Goal: Transaction & Acquisition: Obtain resource

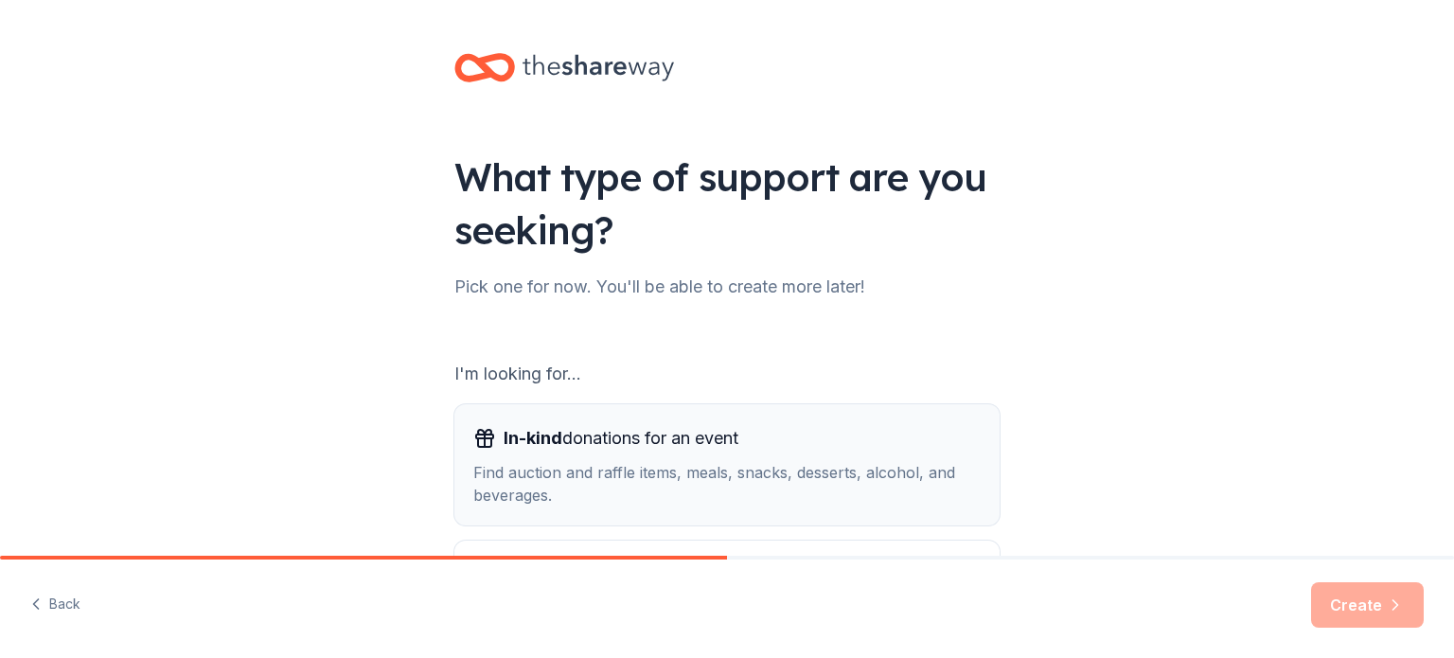
click at [567, 439] on span "In-kind donations for an event" at bounding box center [621, 438] width 235 height 30
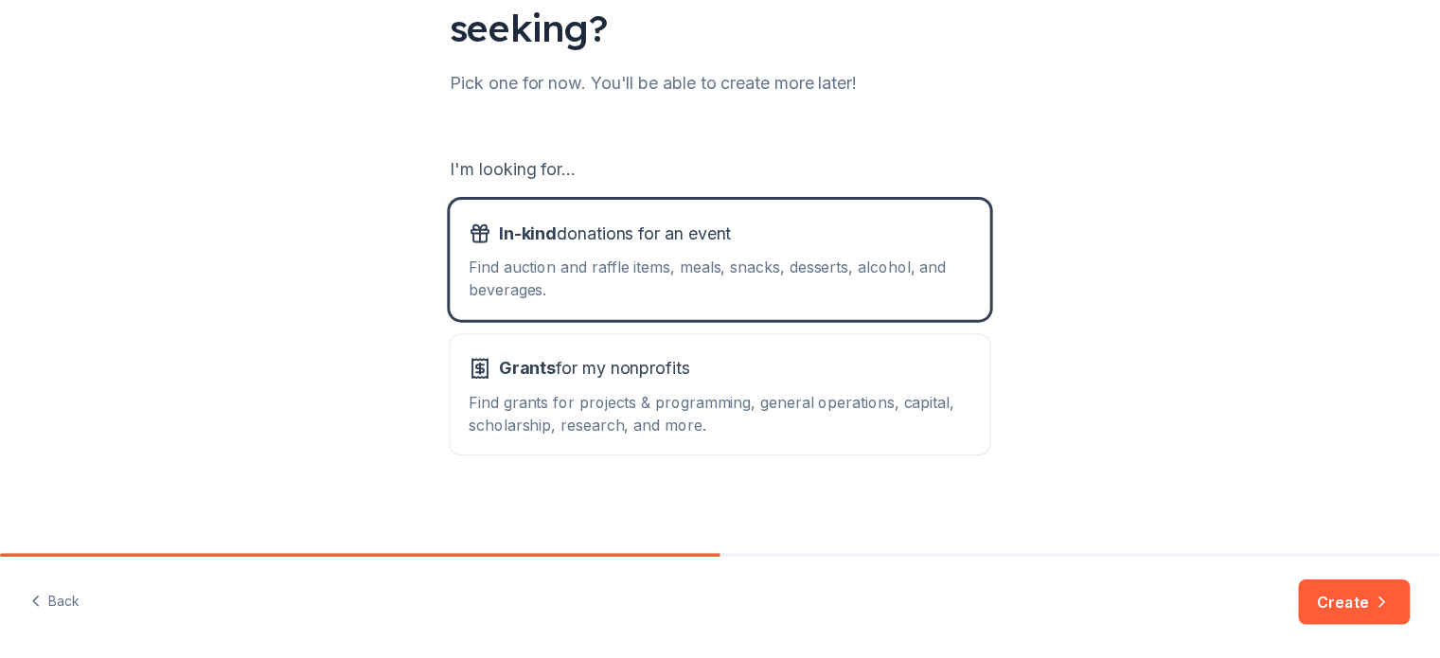
scroll to position [208, 0]
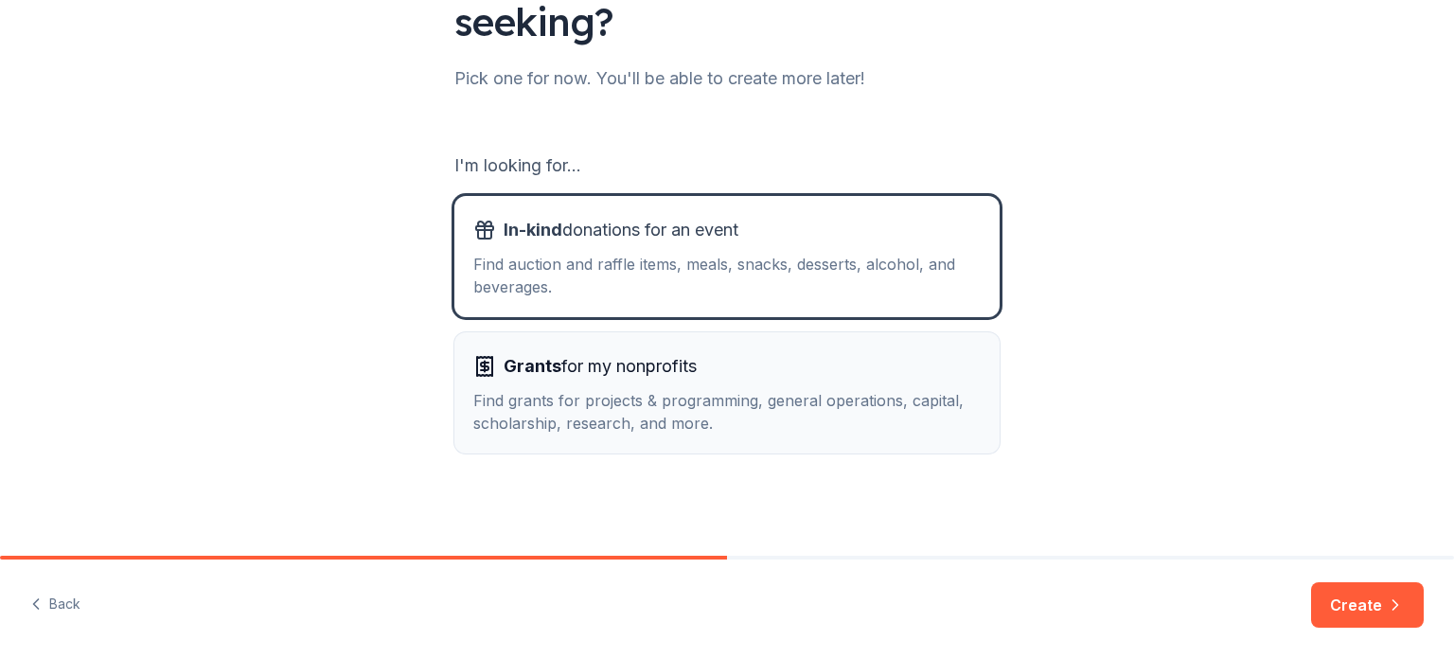
click at [769, 419] on div "Find grants for projects & programming, general operations, capital, scholarshi…" at bounding box center [726, 411] width 507 height 45
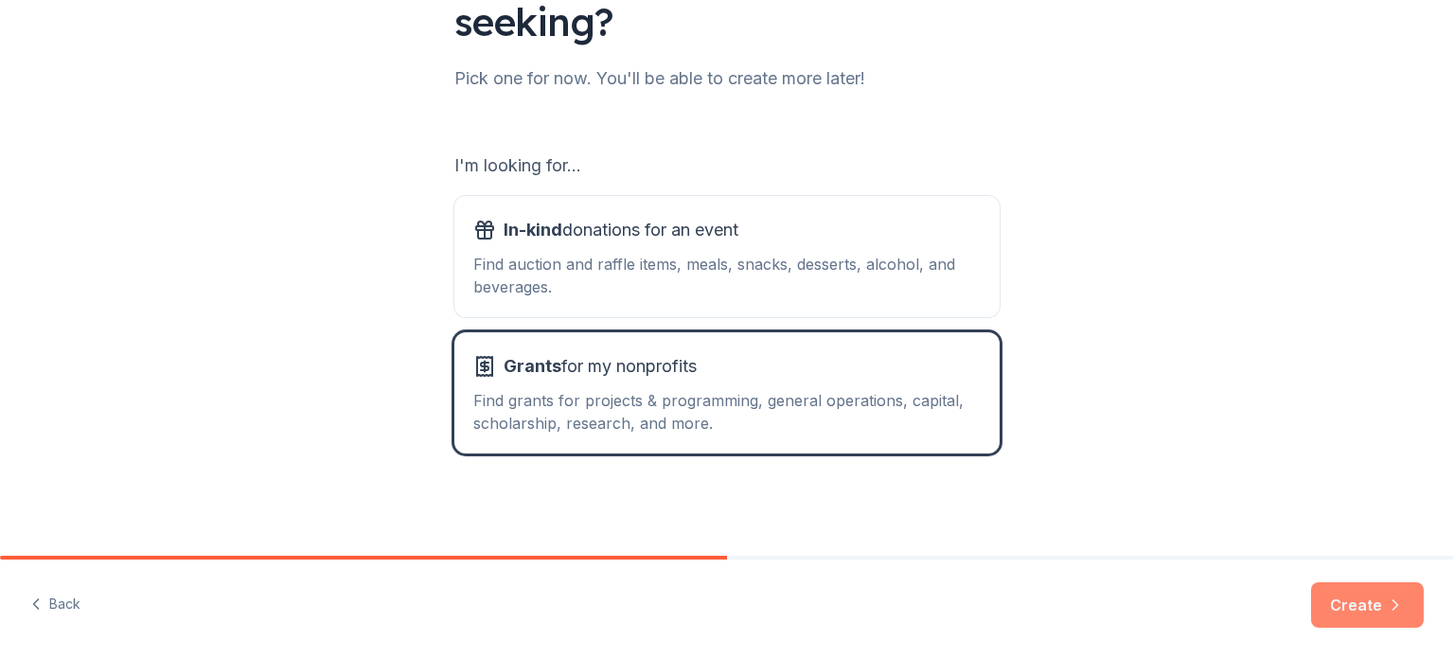
click at [1338, 598] on button "Create" at bounding box center [1367, 604] width 113 height 45
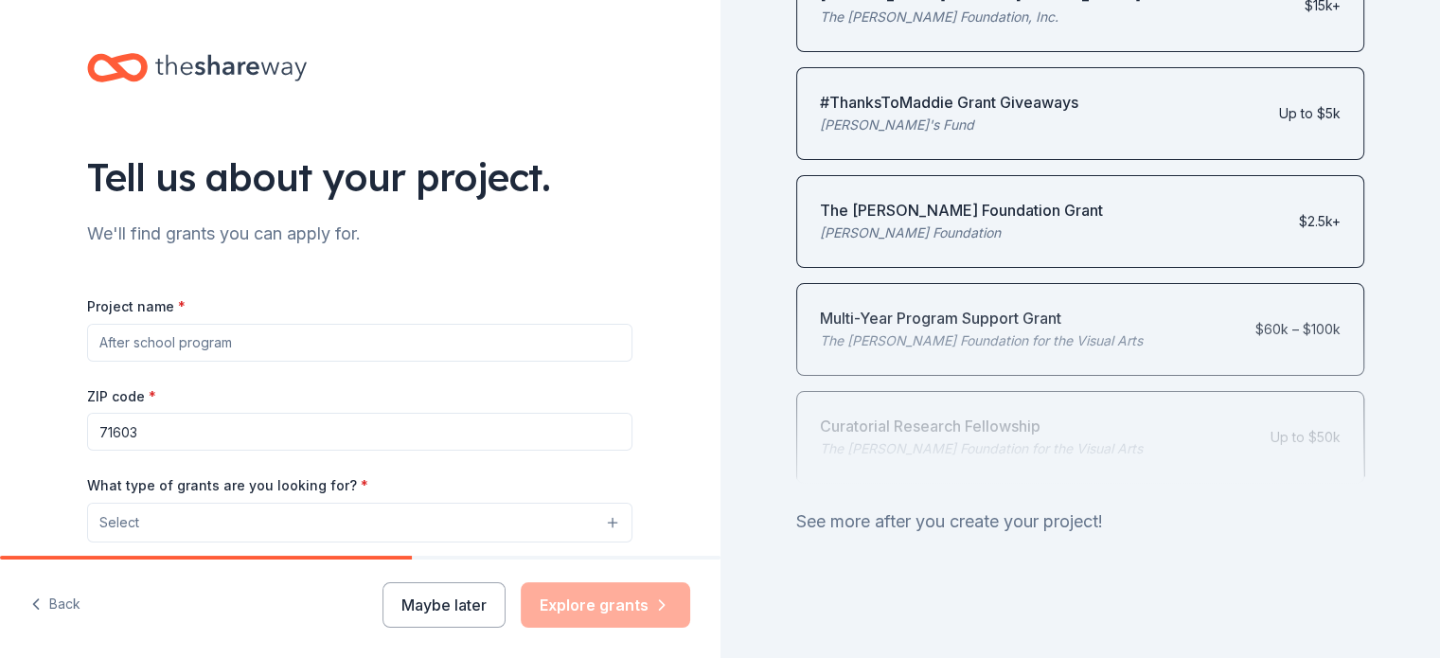
scroll to position [844, 0]
click at [983, 512] on div "See more after you create your project!" at bounding box center [1080, 521] width 569 height 30
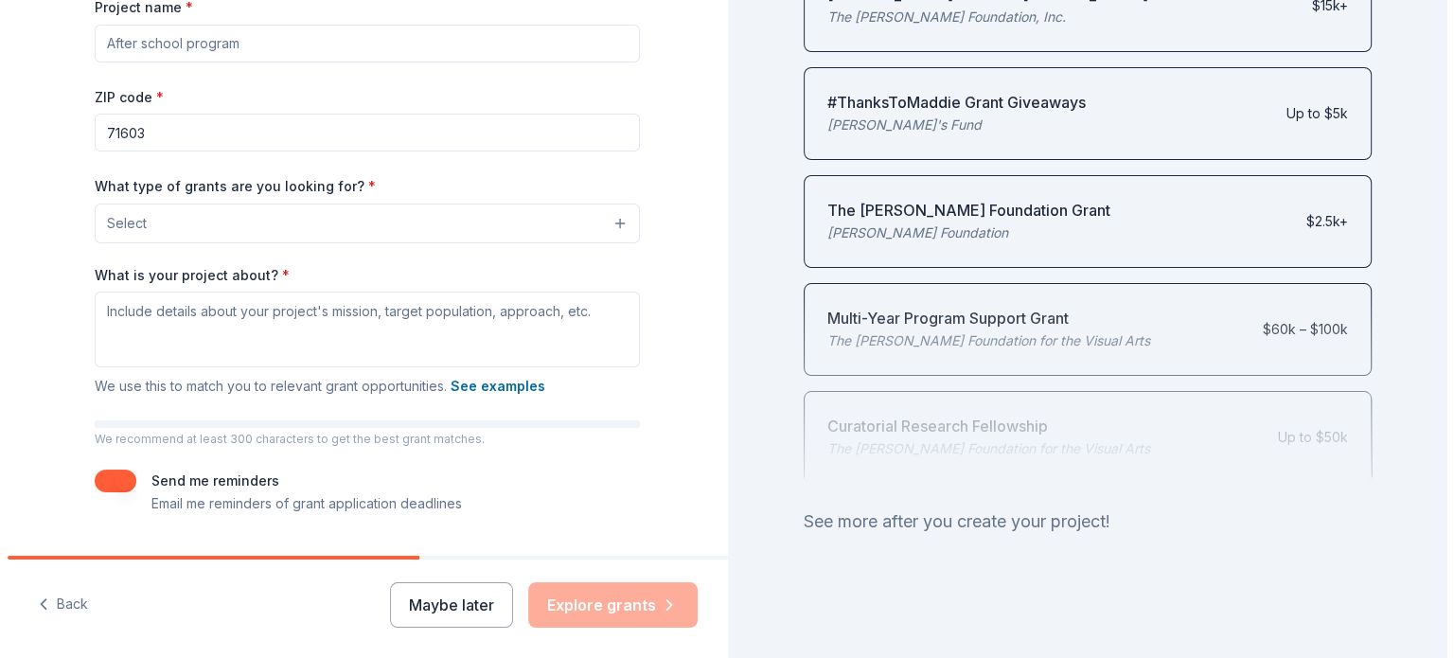
scroll to position [303, 0]
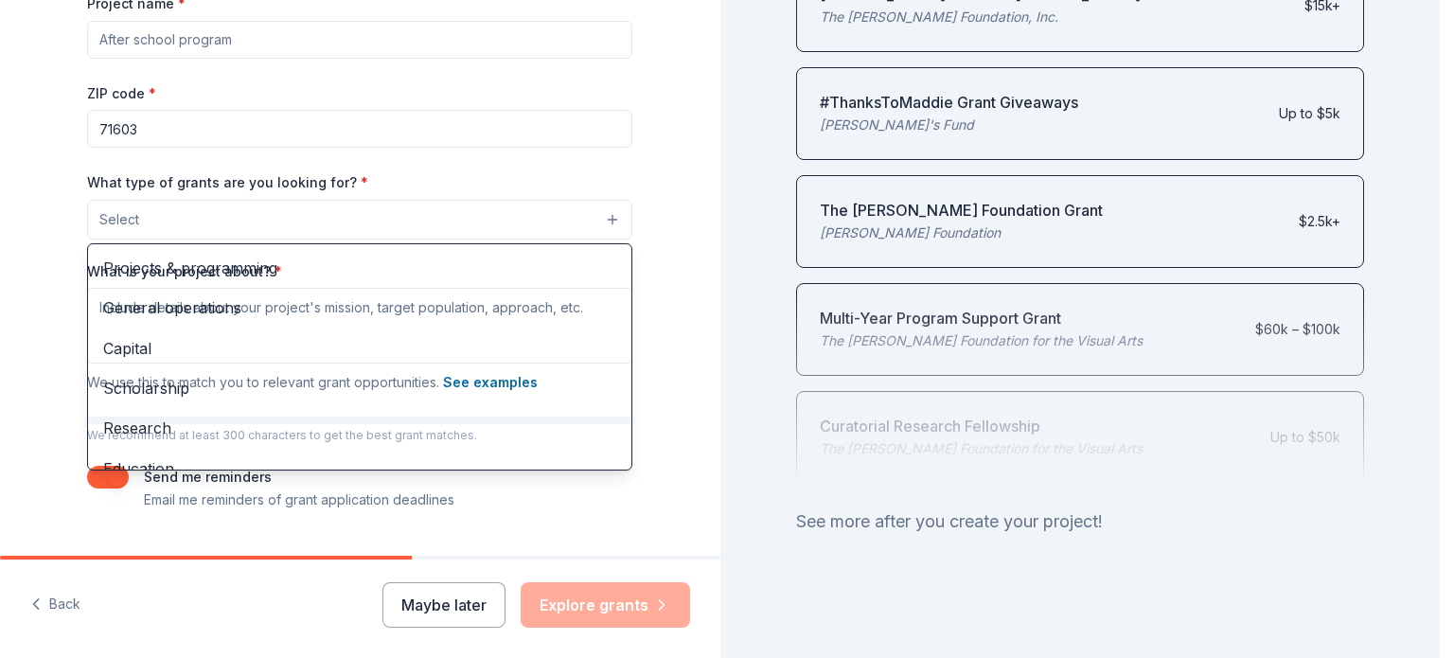
click at [595, 221] on button "Select" at bounding box center [359, 220] width 545 height 40
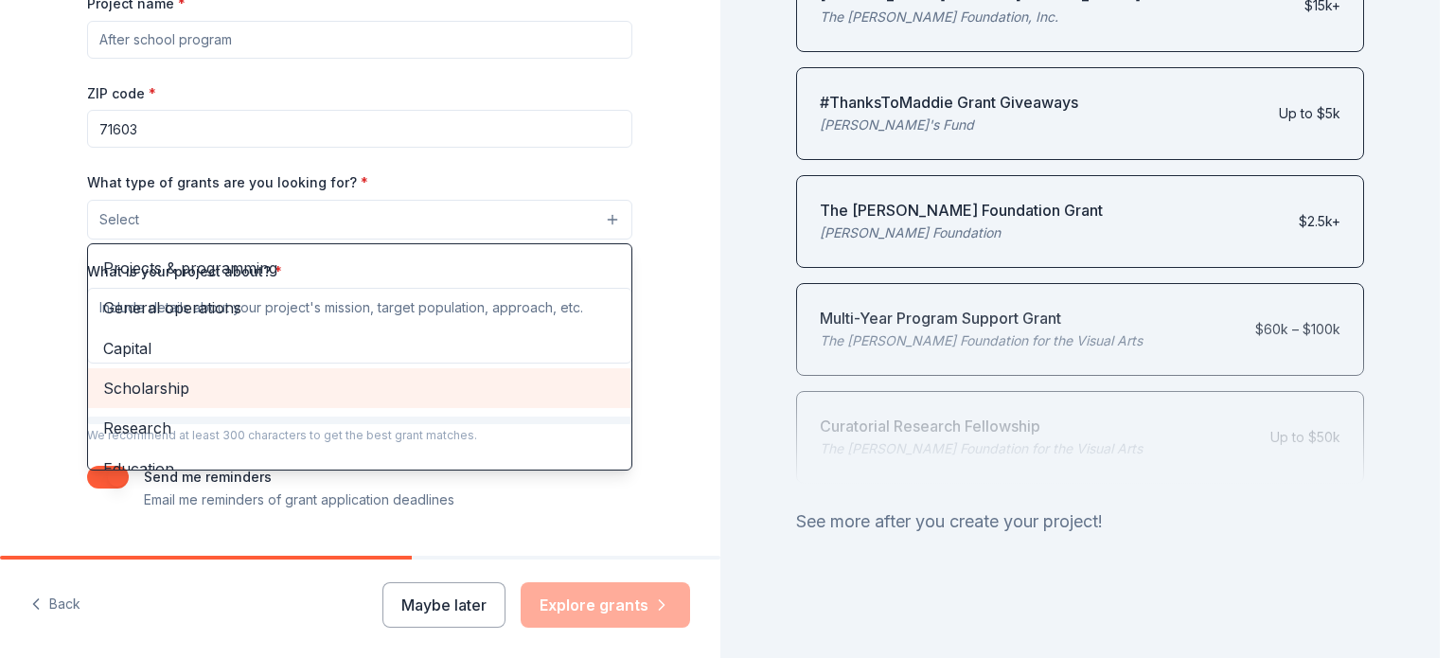
click at [178, 382] on span "Scholarship" at bounding box center [359, 388] width 513 height 25
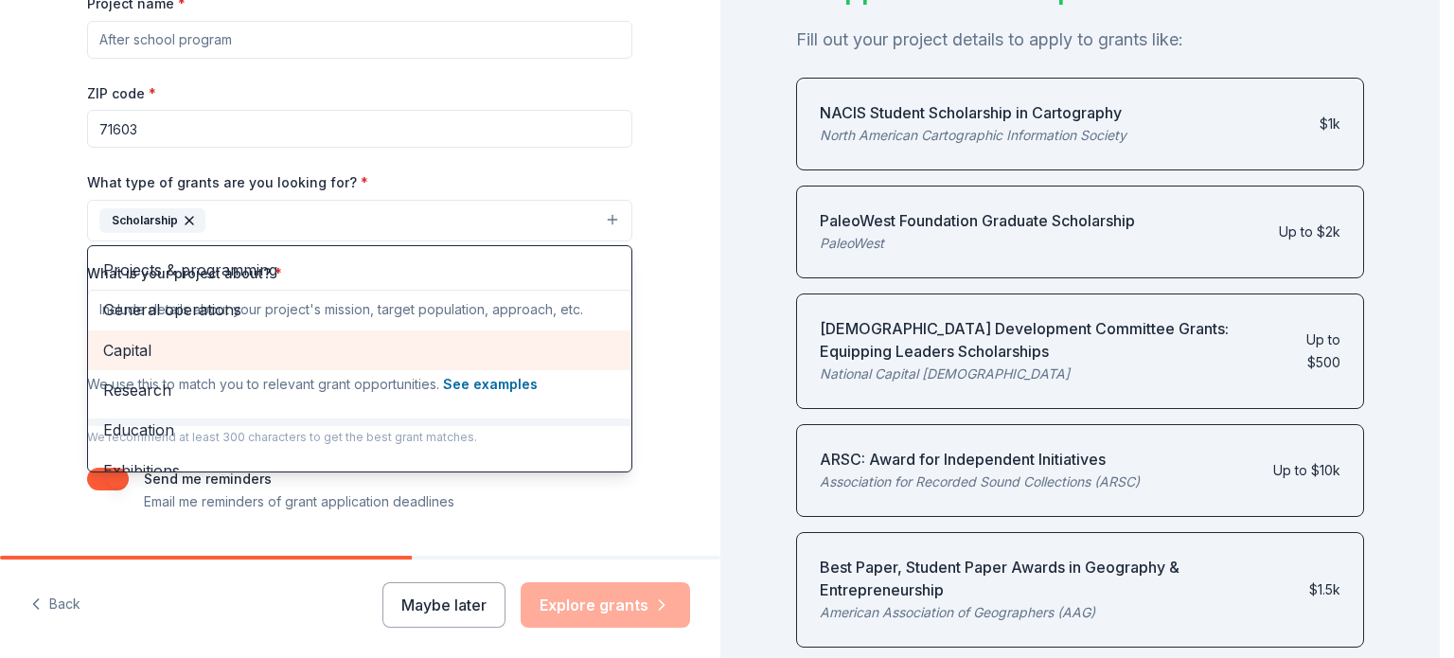
scroll to position [850, 0]
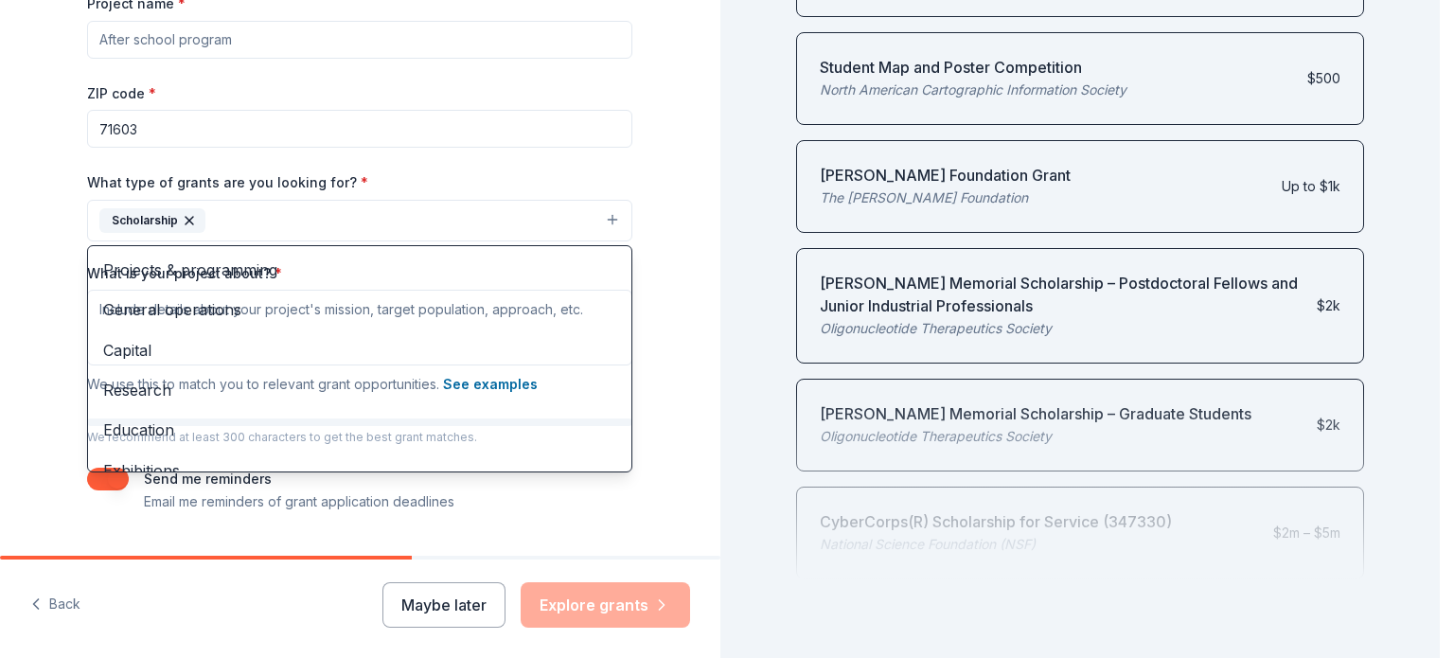
click at [1431, 10] on div "Tell us about your project. We'll find grants you can apply for. Project name *…" at bounding box center [720, 329] width 1440 height 658
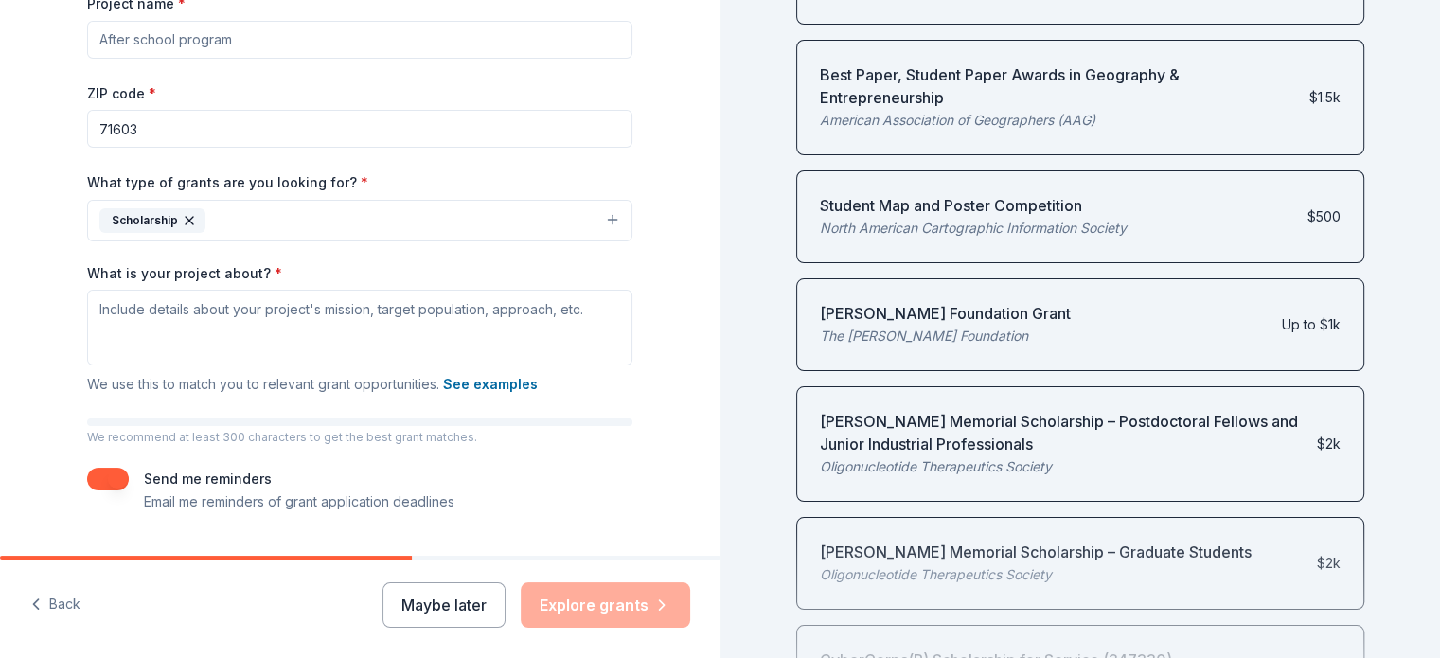
scroll to position [623, 0]
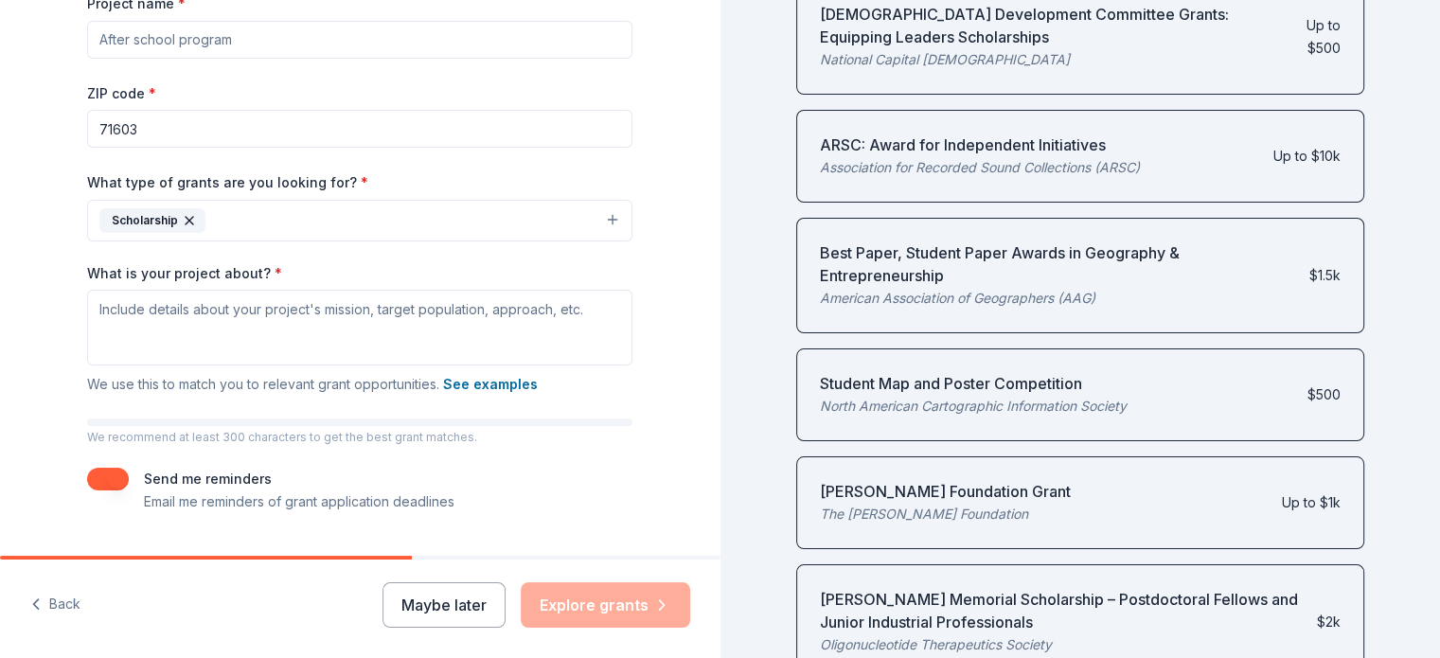
click at [1439, 14] on div "49 applications are open Fill out your project details to apply to grants like:…" at bounding box center [1080, 329] width 720 height 658
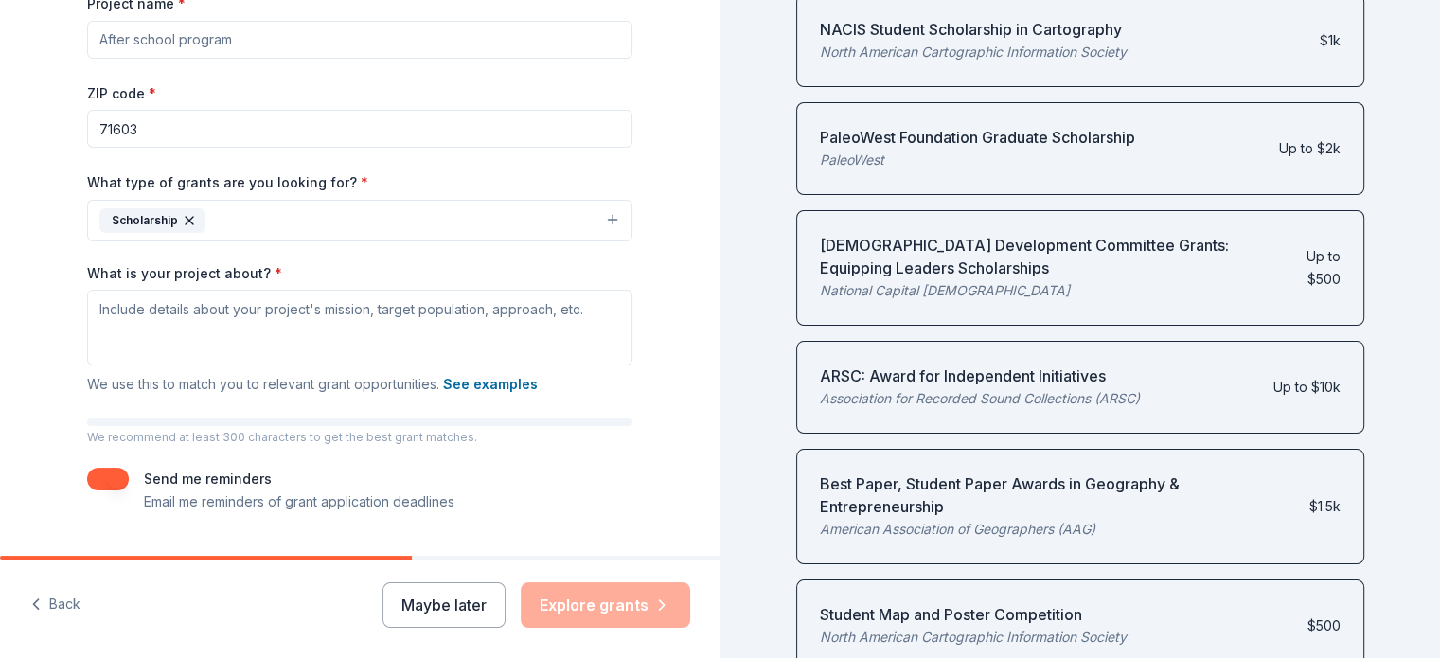
scroll to position [288, 0]
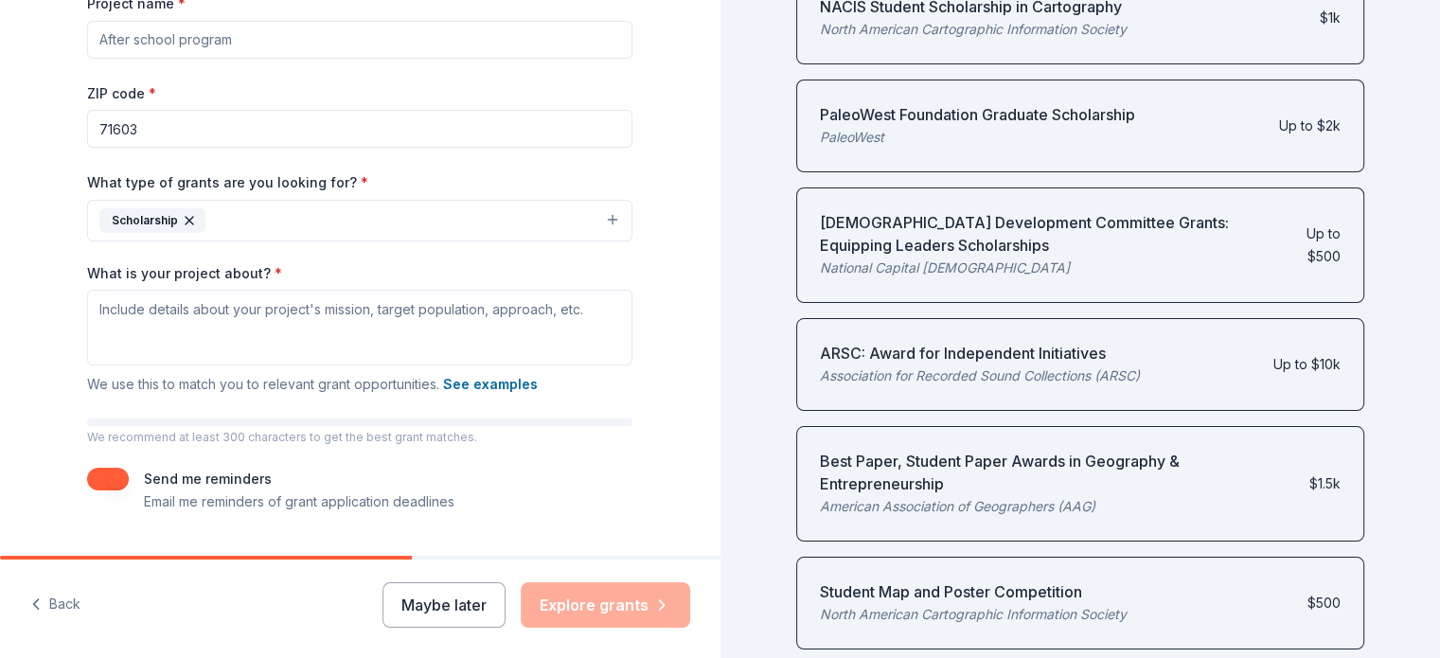
click at [979, 222] on div "Church Development Committee Grants: Equipping Leaders Scholarships" at bounding box center [1047, 233] width 455 height 45
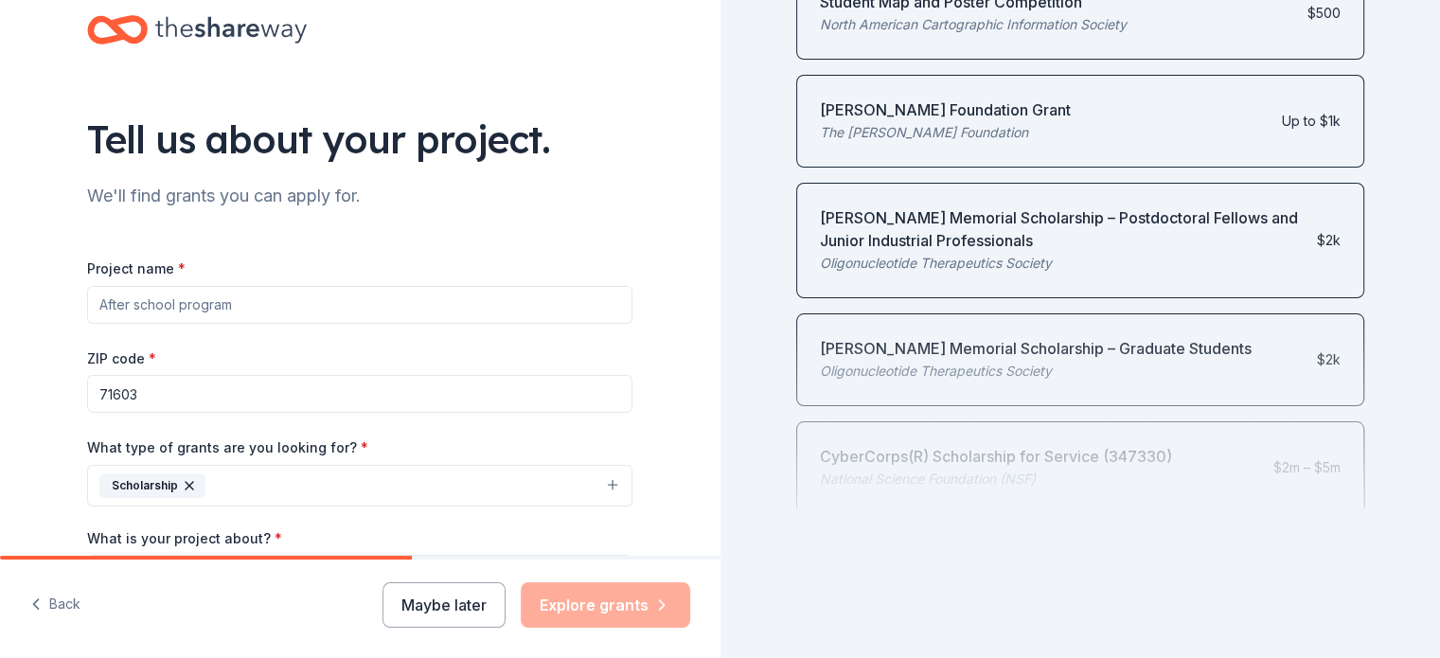
scroll to position [32, 0]
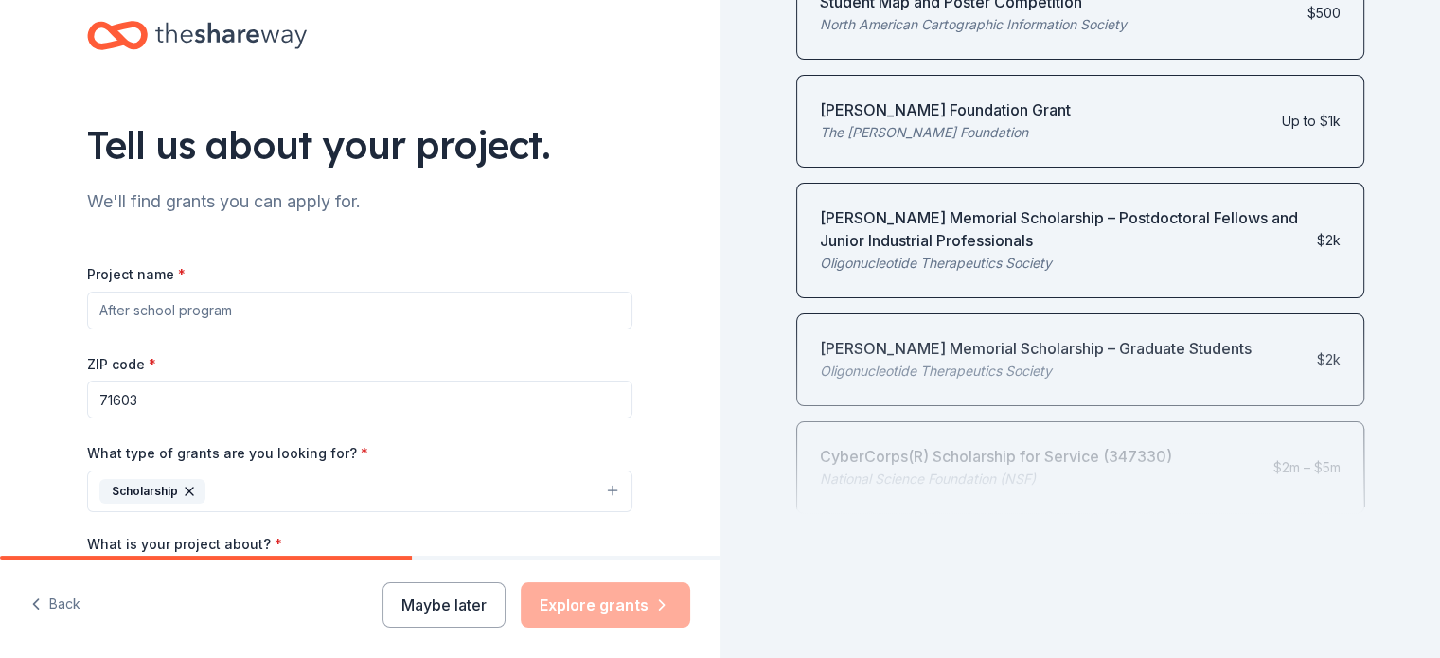
click at [222, 310] on input "Project name *" at bounding box center [359, 311] width 545 height 38
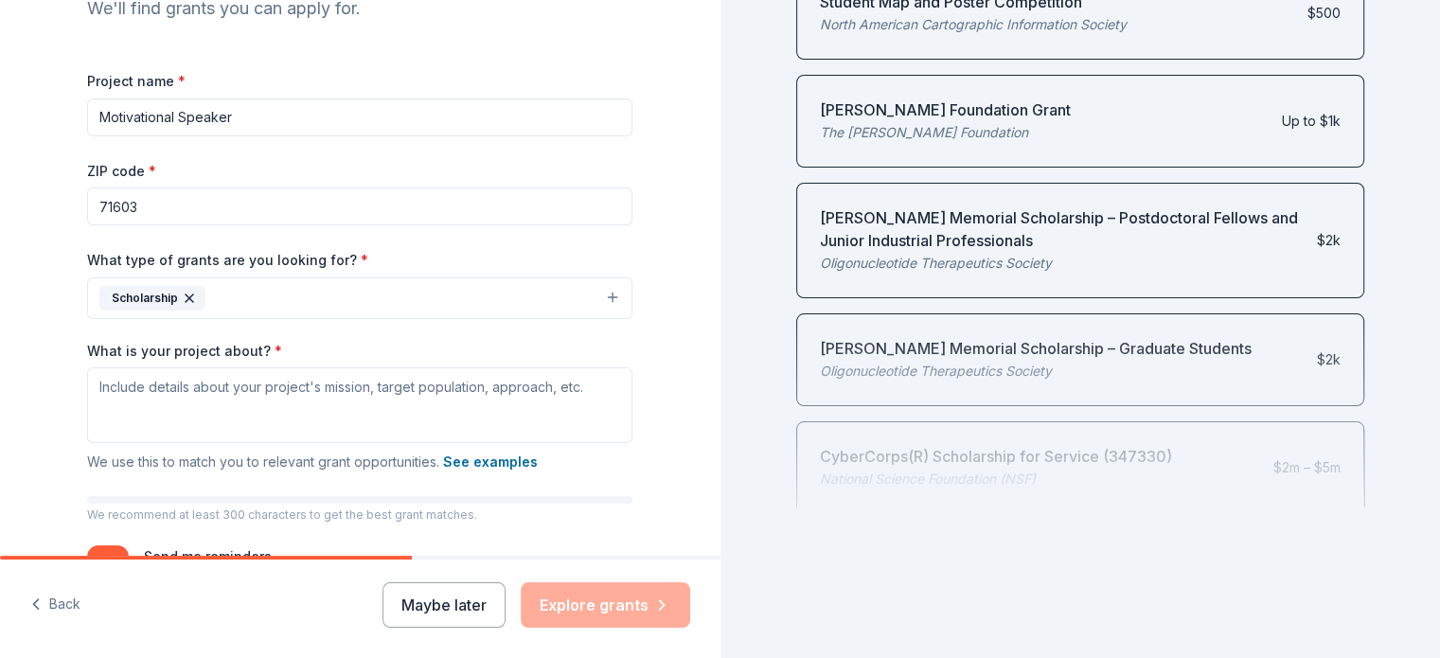
scroll to position [228, 0]
type input "Motivational Speaker"
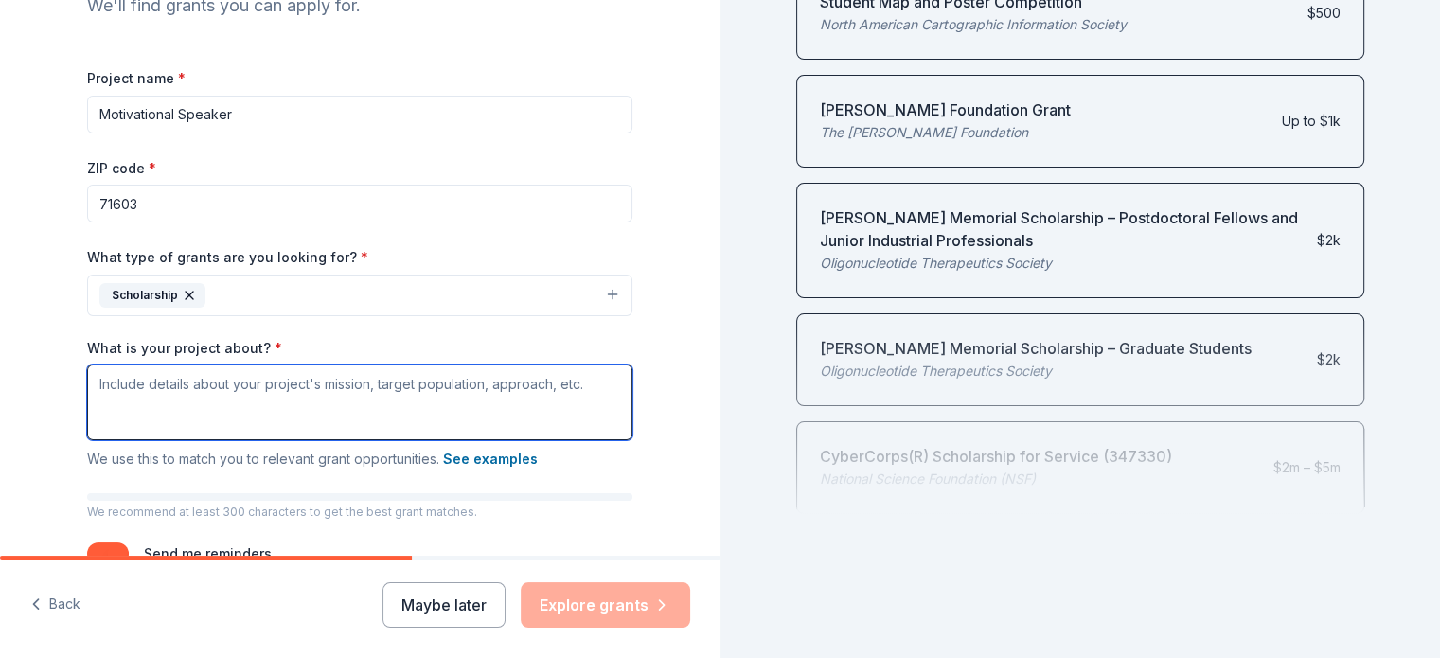
click at [113, 388] on textarea "What is your project about? *" at bounding box center [359, 402] width 545 height 76
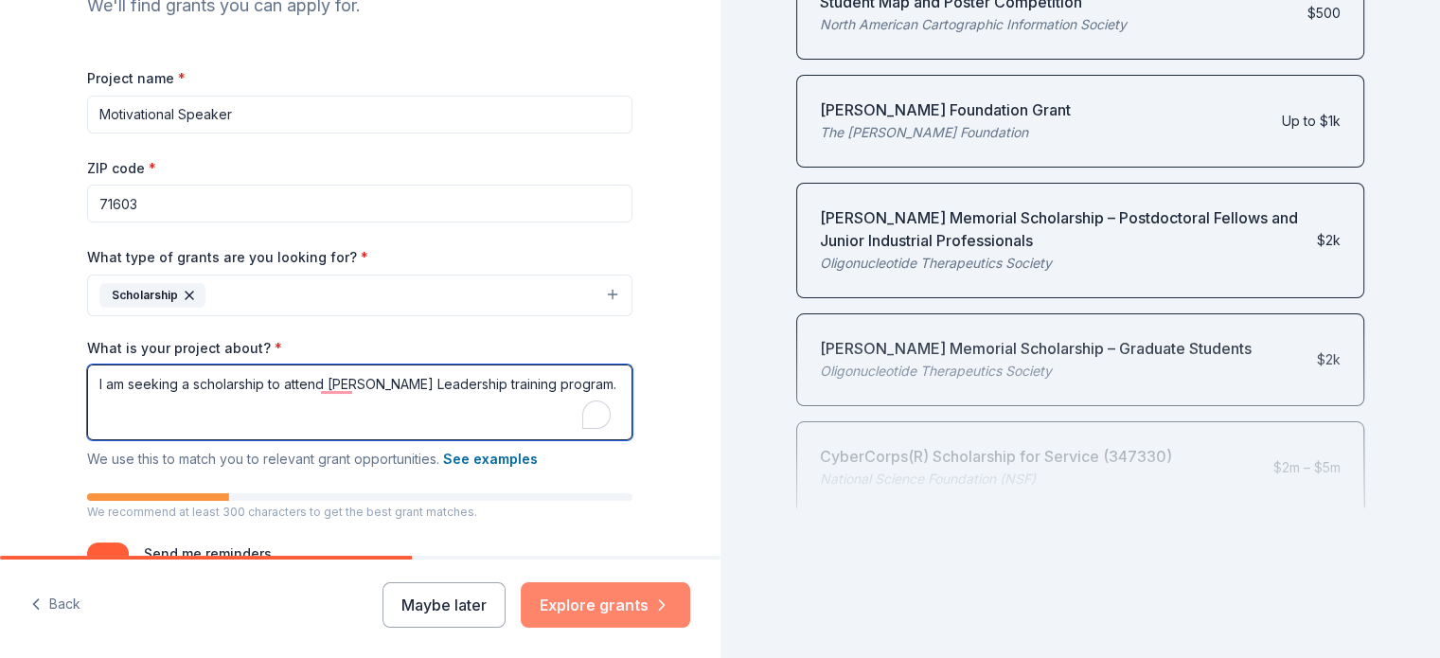
type textarea "I am seeking a scholarship to attend John Maxwell Leadership training program."
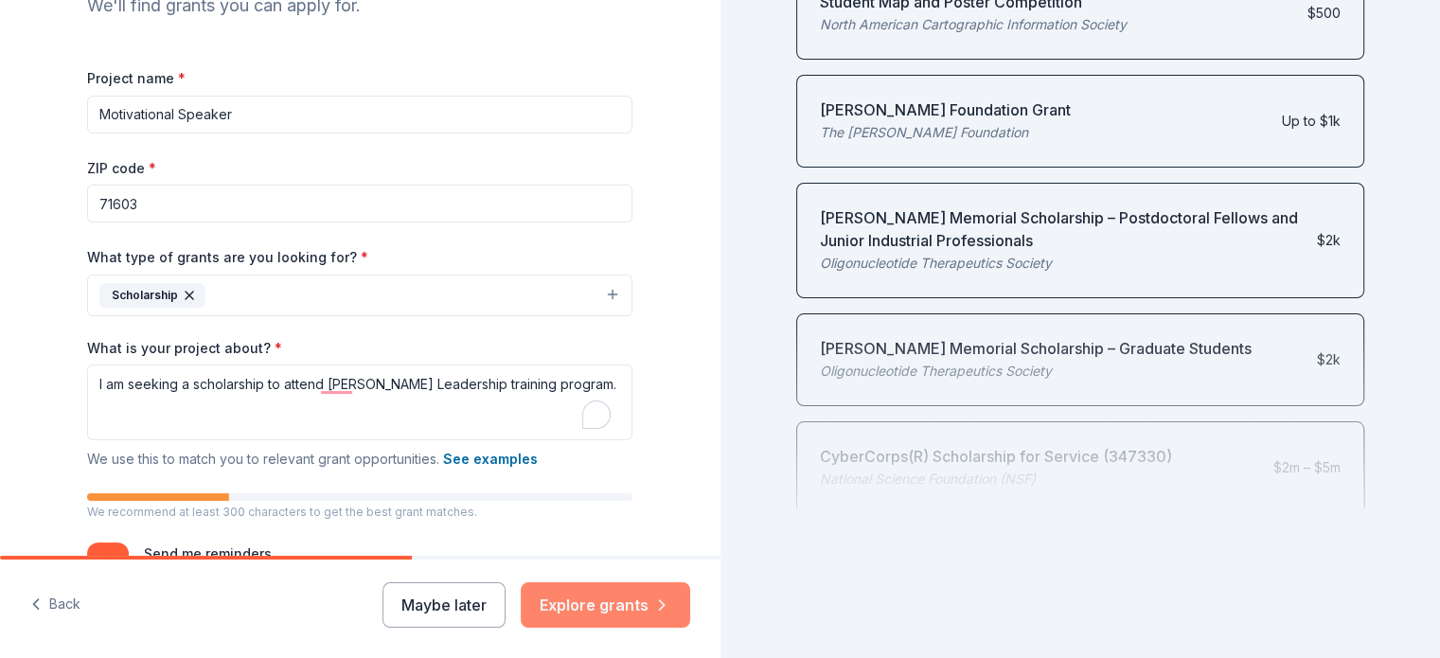
click at [617, 609] on button "Explore grants" at bounding box center [605, 604] width 169 height 45
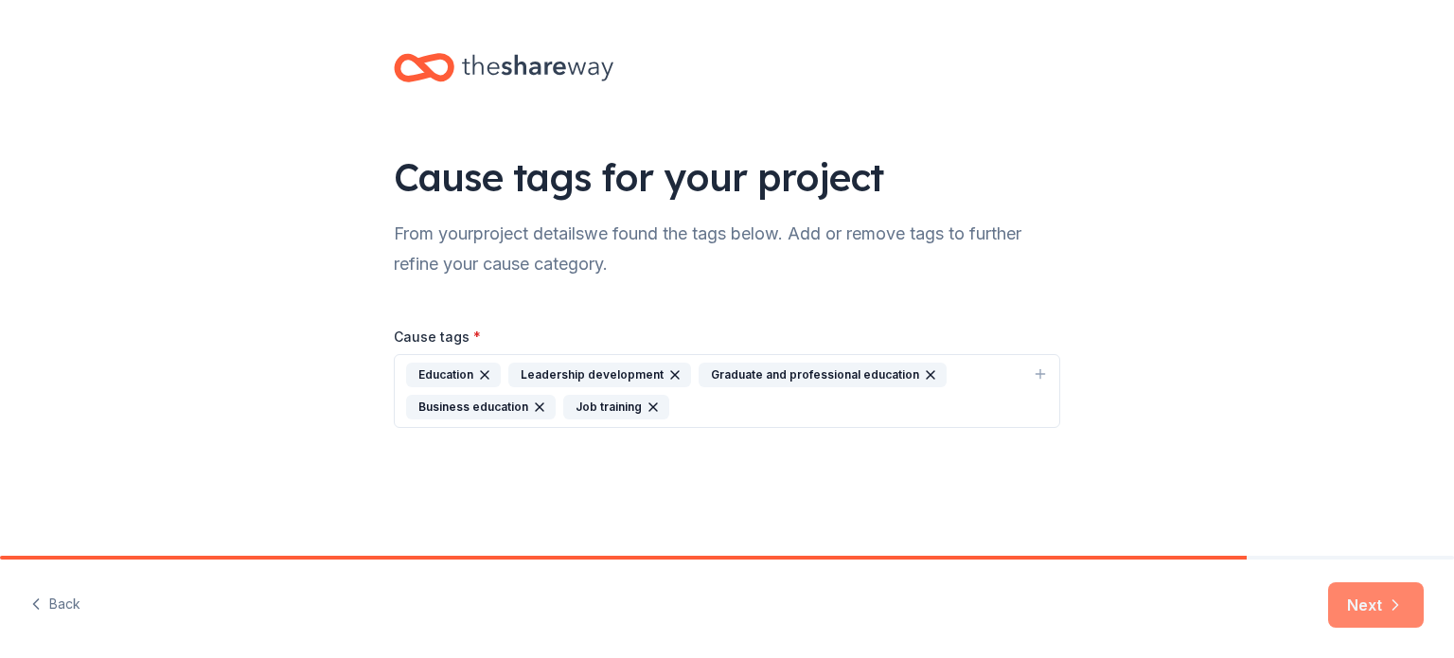
click at [1361, 605] on button "Next" at bounding box center [1376, 604] width 96 height 45
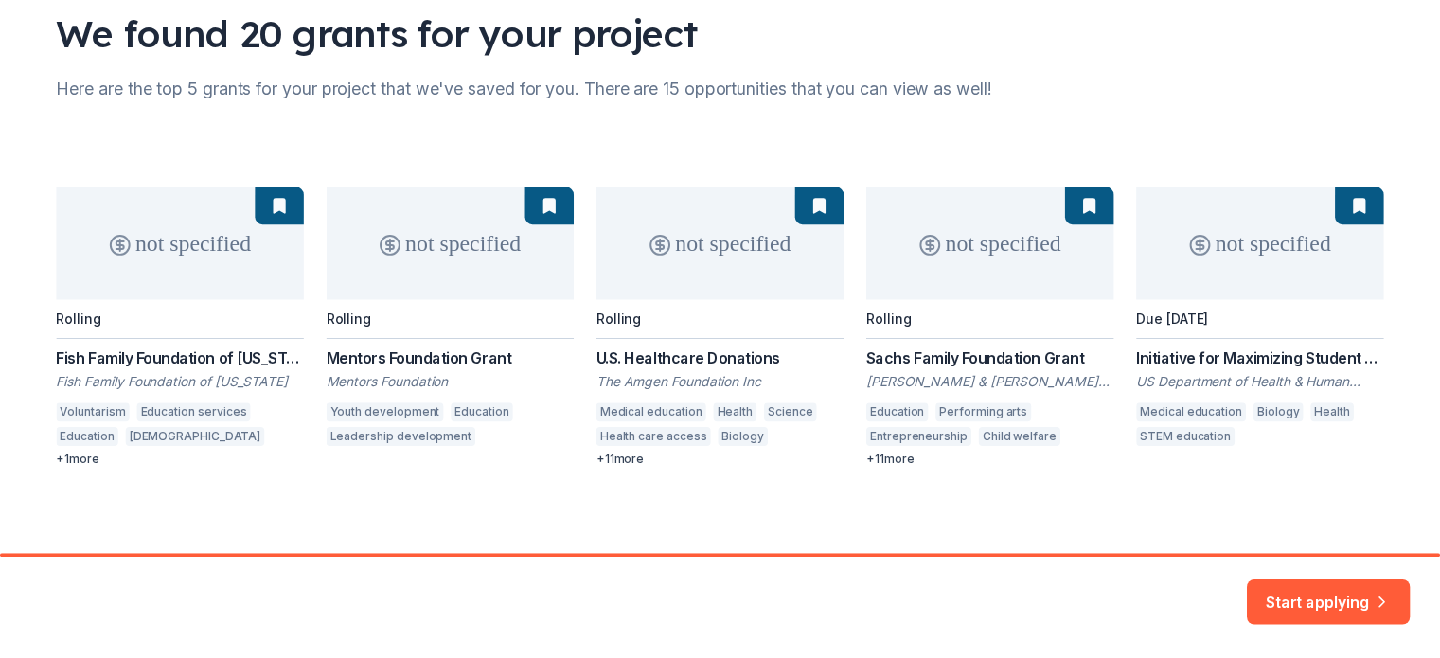
scroll to position [150, 0]
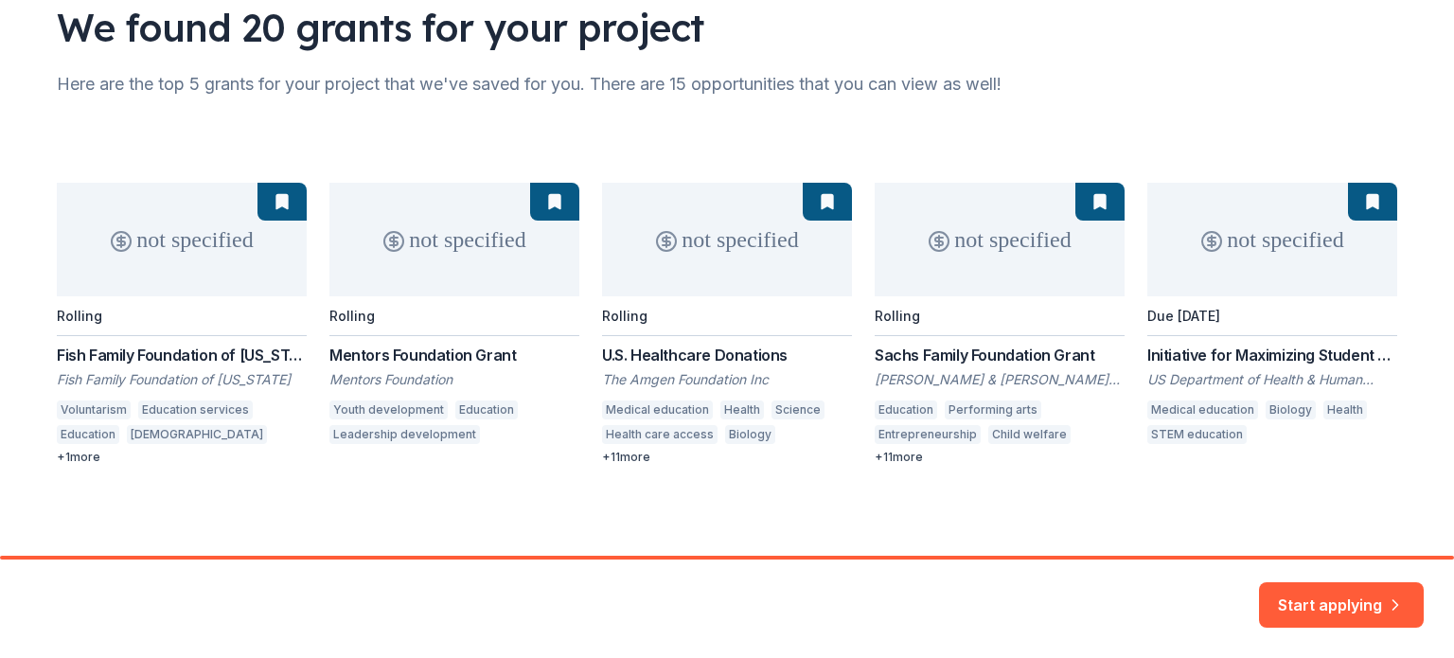
click at [419, 350] on div "not specified Rolling Fish Family Foundation of Maine Grants Fish Family Founda…" at bounding box center [727, 324] width 1340 height 282
click at [413, 357] on div "not specified Rolling Fish Family Foundation of Maine Grants Fish Family Founda…" at bounding box center [727, 324] width 1340 height 282
click at [1382, 587] on button "Start applying" at bounding box center [1341, 593] width 165 height 45
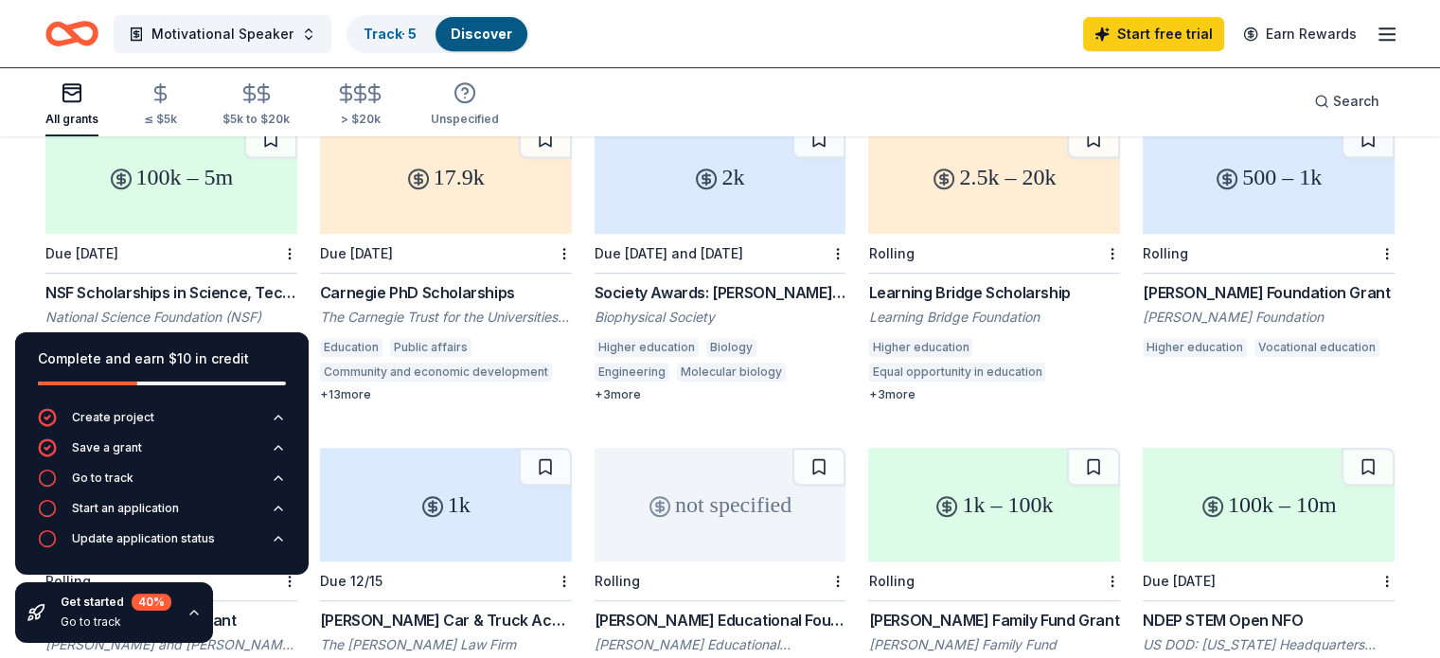
scroll to position [836, 0]
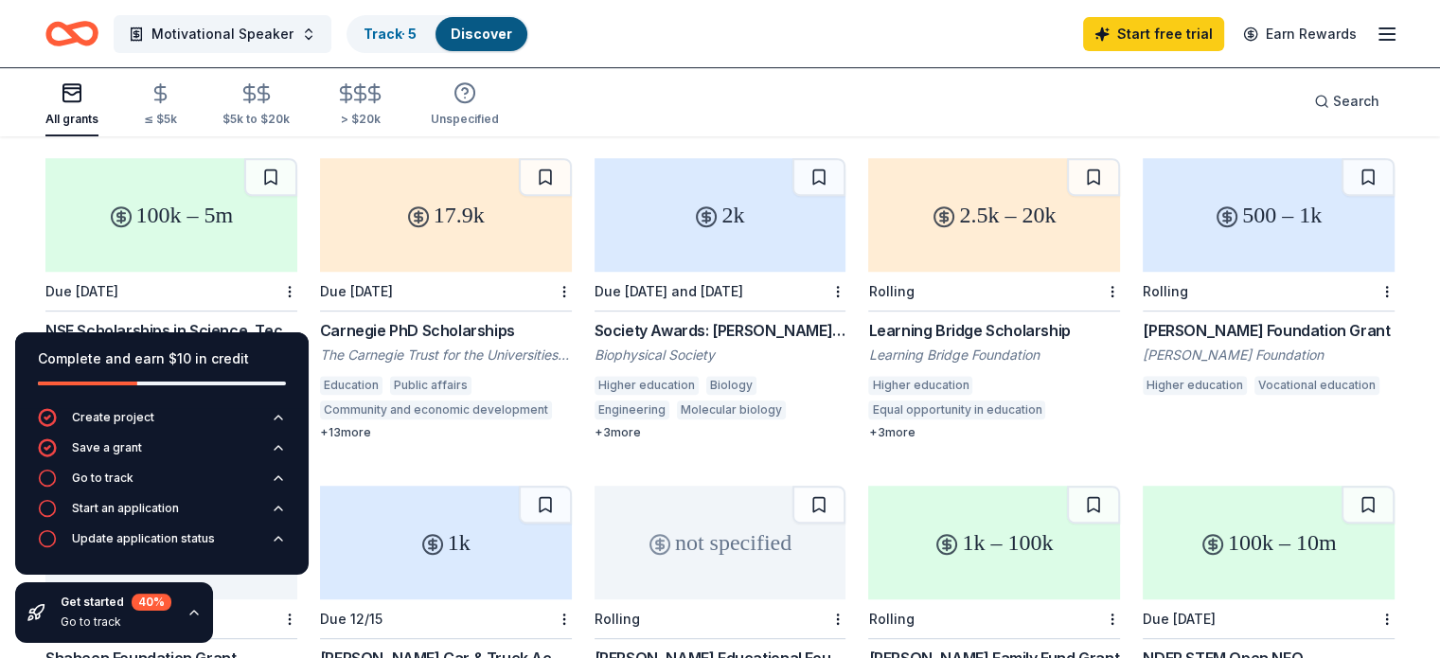
click at [413, 319] on div "Carnegie PhD Scholarships" at bounding box center [446, 330] width 252 height 23
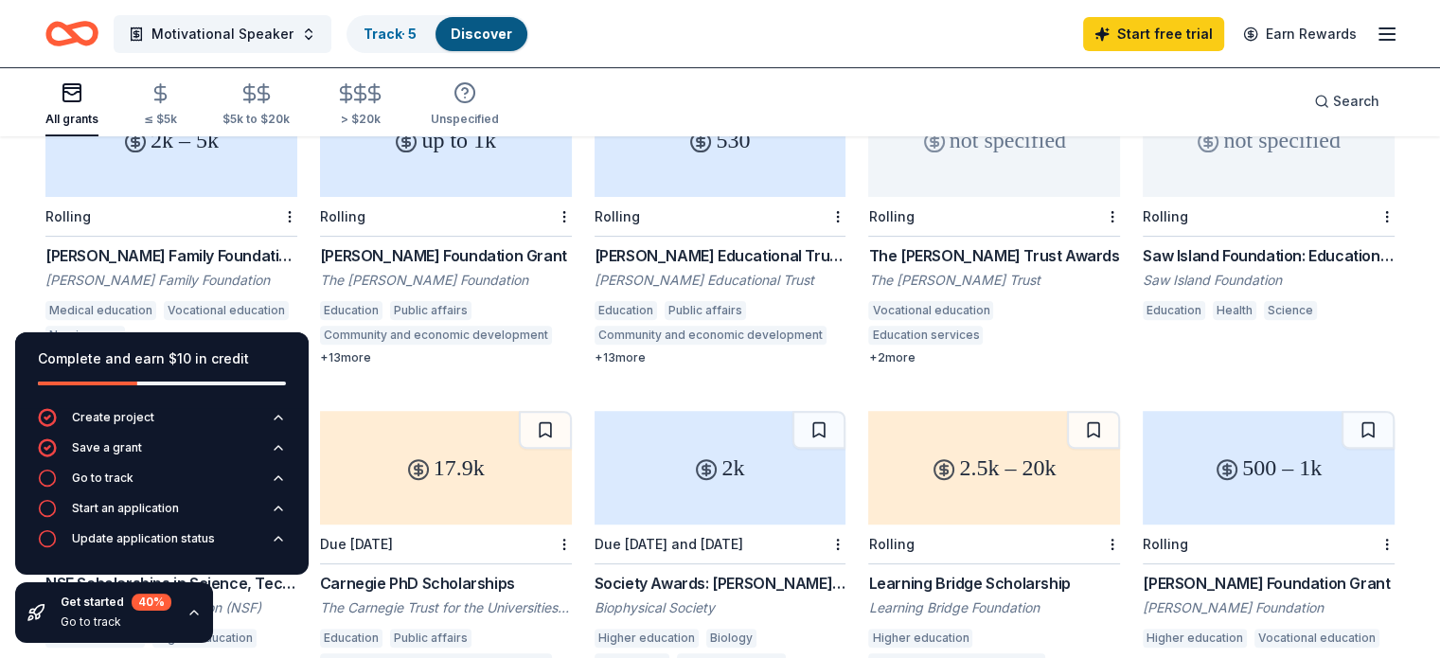
scroll to position [520, 0]
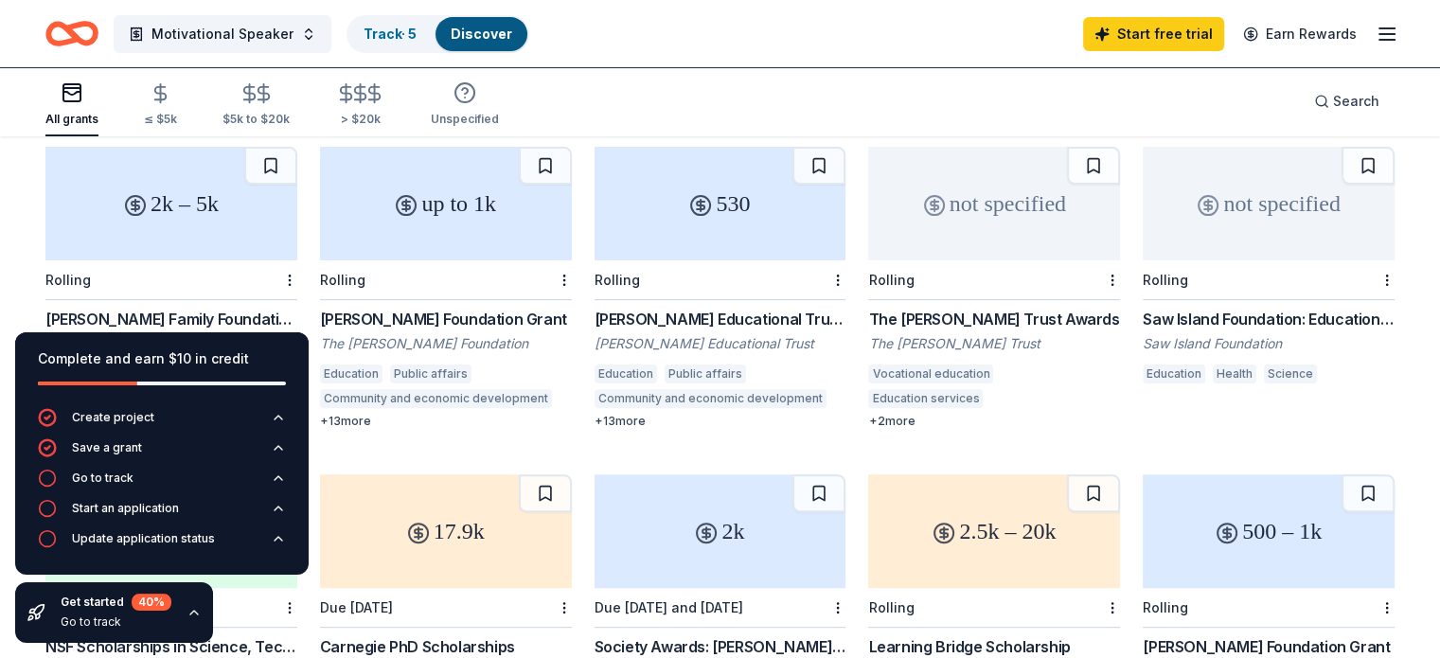
click at [212, 188] on div "2k – 5k" at bounding box center [171, 204] width 252 height 114
click at [456, 308] on div "Sidney Perry Foundation Grant" at bounding box center [446, 319] width 252 height 23
click at [955, 308] on div "The Dick Harrison Trust Awards" at bounding box center [994, 319] width 252 height 23
click at [1201, 308] on div "Saw Island Foundation: Education, Science and Health Grant" at bounding box center [1268, 319] width 252 height 23
click at [933, 541] on div "2.5k – 20k" at bounding box center [994, 531] width 252 height 114
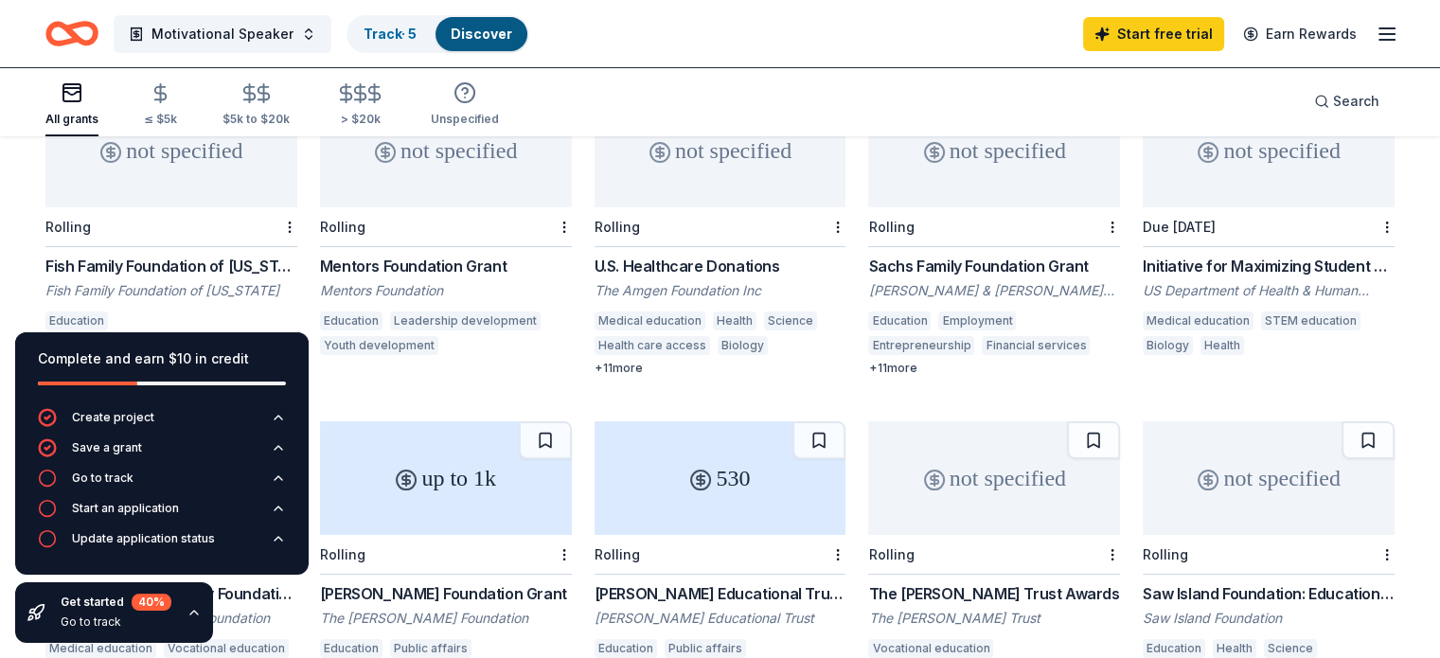
scroll to position [242, 0]
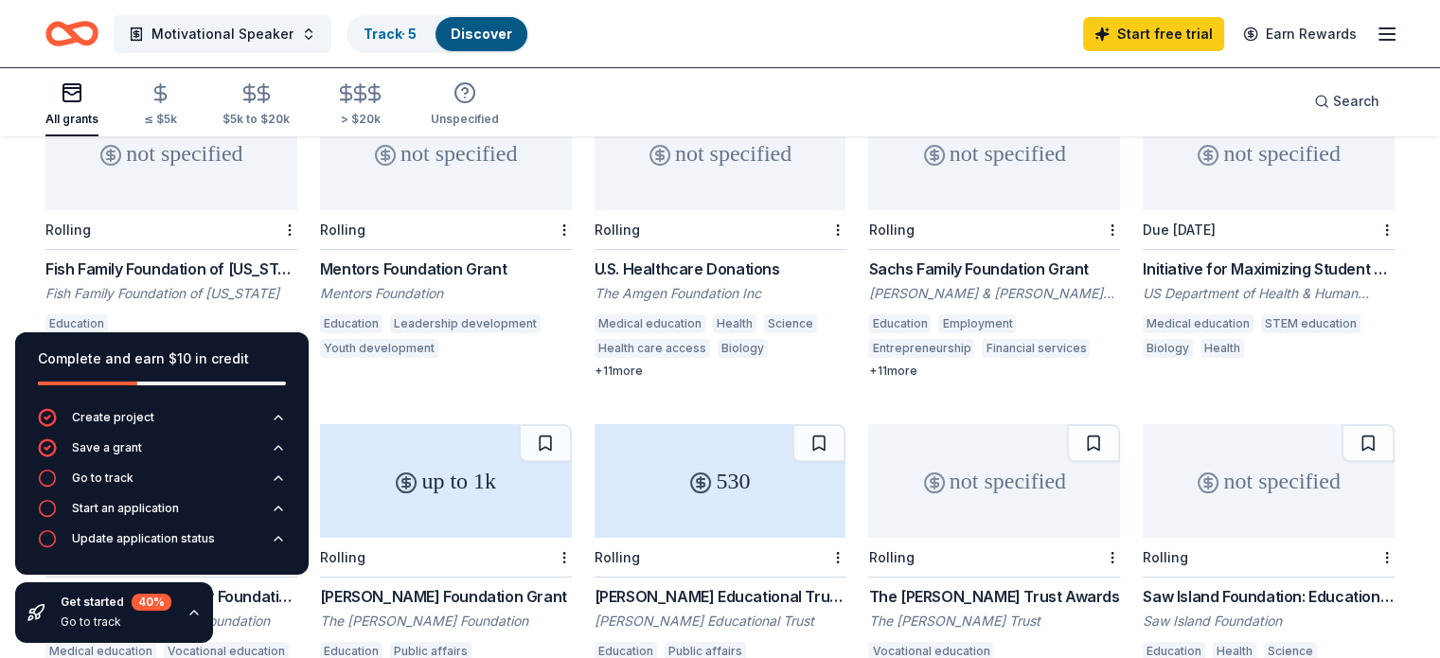
click at [427, 175] on div "not specified" at bounding box center [446, 154] width 252 height 114
click at [1114, 31] on link "Start free trial" at bounding box center [1153, 34] width 141 height 34
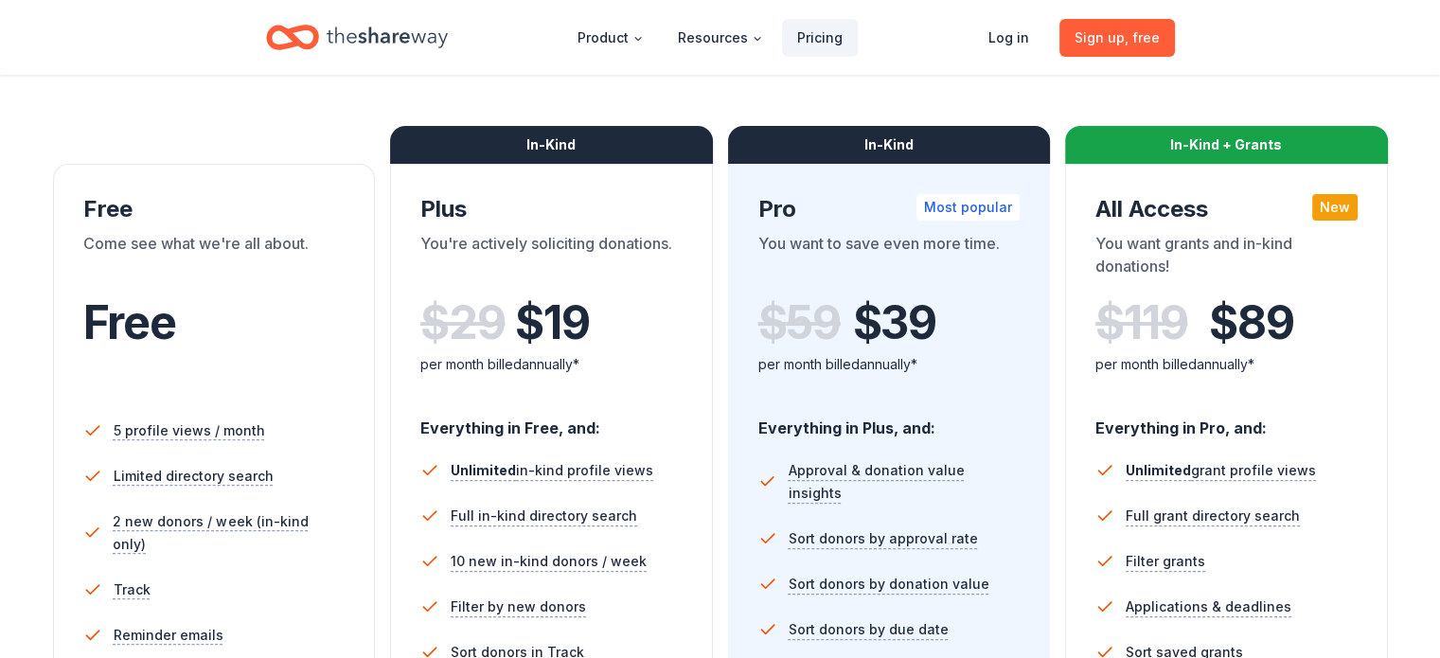
click at [1114, 31] on span "Sign up , free" at bounding box center [1116, 38] width 85 height 23
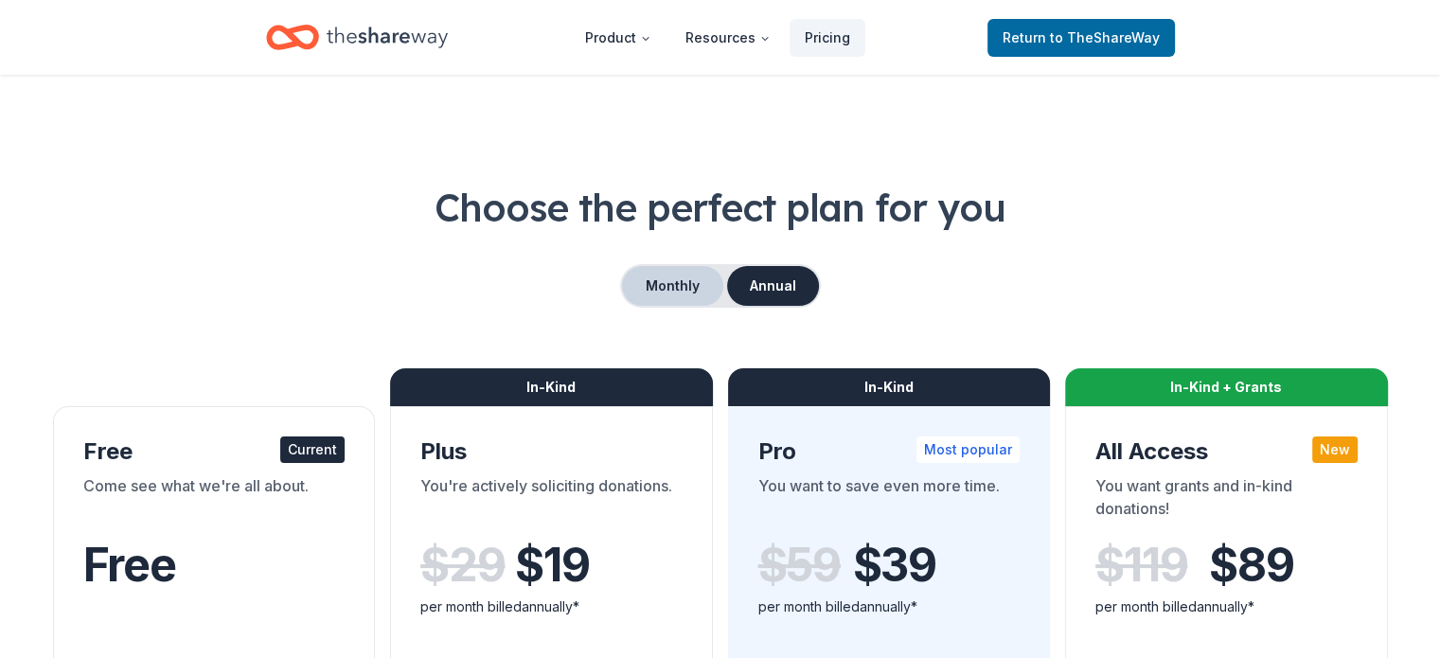
click at [679, 280] on button "Monthly" at bounding box center [672, 286] width 101 height 40
